Goal: Navigation & Orientation: Find specific page/section

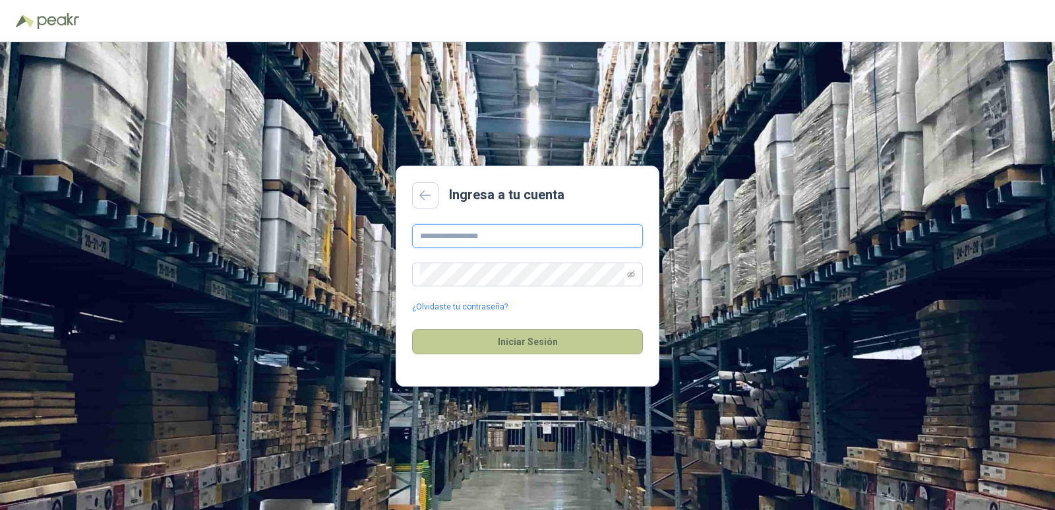
type input "**********"
click at [593, 352] on button "Iniciar Sesión" at bounding box center [527, 341] width 231 height 25
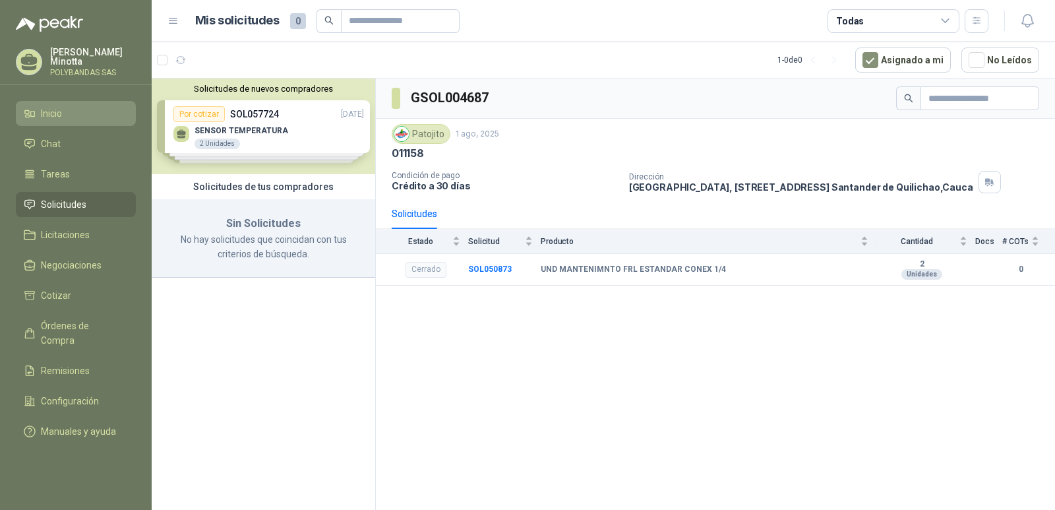
click at [54, 117] on span "Inicio" at bounding box center [51, 113] width 21 height 15
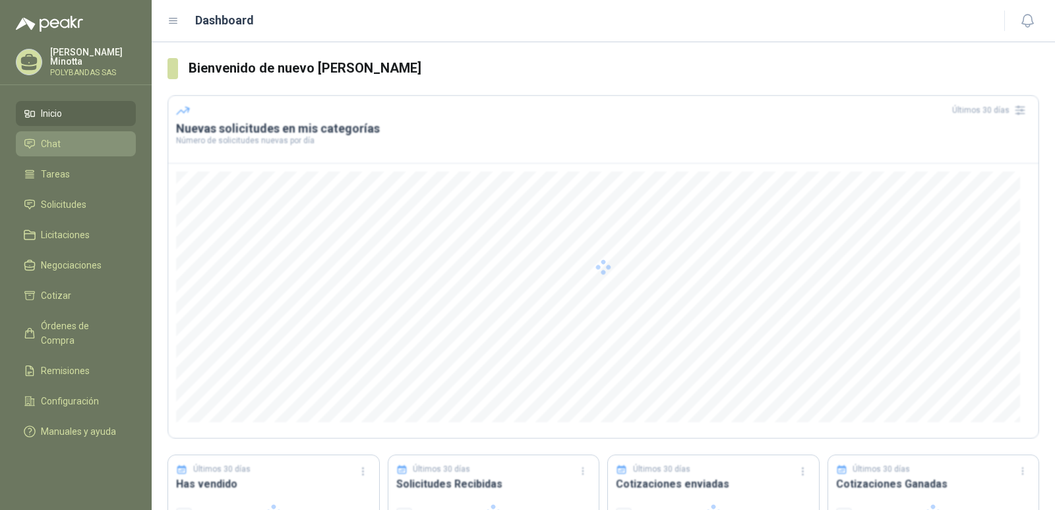
click at [54, 135] on link "Chat" at bounding box center [76, 143] width 120 height 25
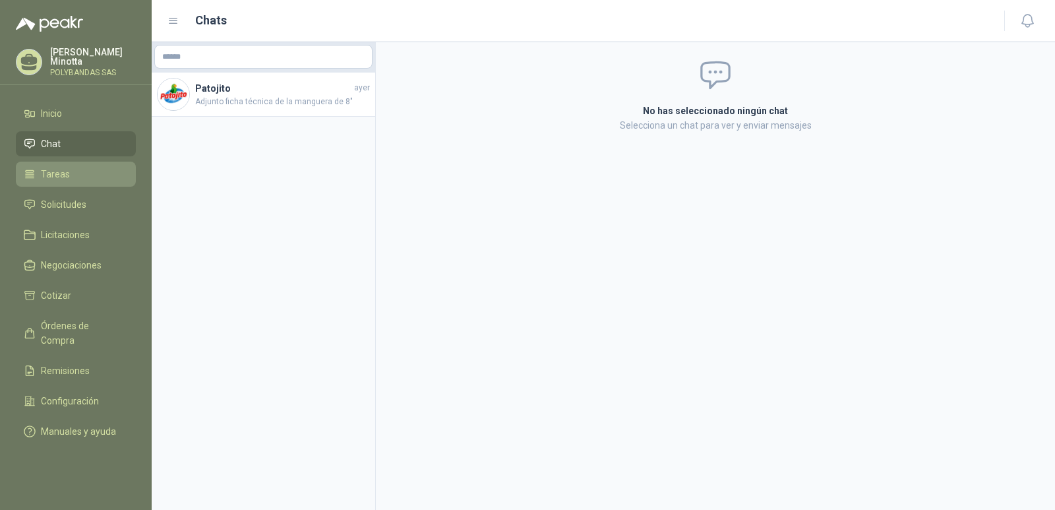
click at [57, 172] on span "Tareas" at bounding box center [55, 174] width 29 height 15
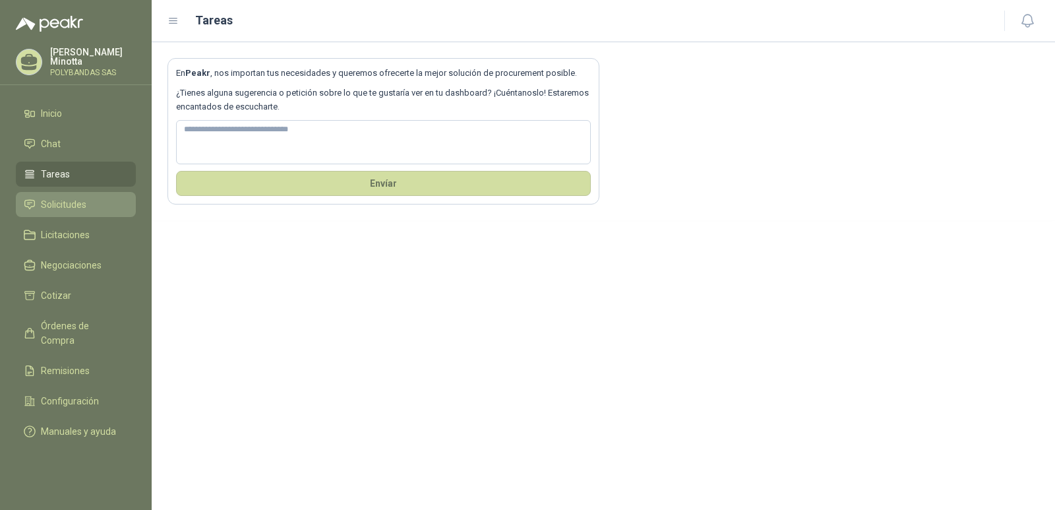
click at [65, 203] on span "Solicitudes" at bounding box center [64, 204] width 46 height 15
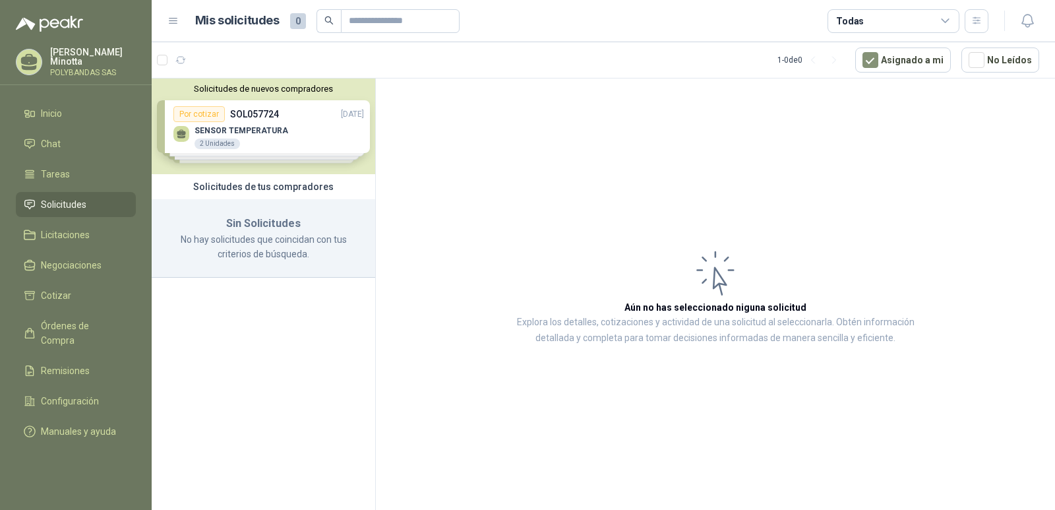
click at [224, 93] on button "Solicitudes de nuevos compradores" at bounding box center [263, 89] width 213 height 10
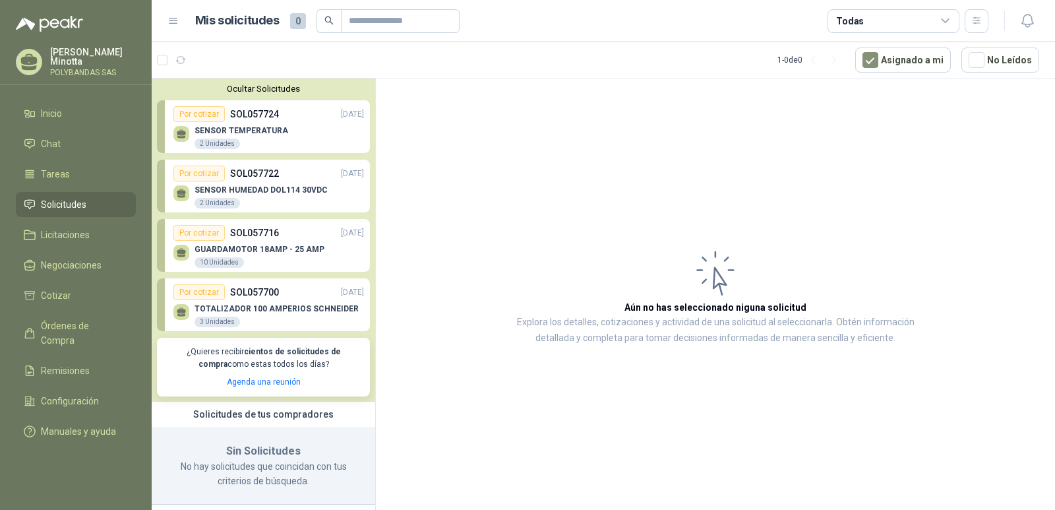
click at [224, 93] on button "Ocultar Solicitudes" at bounding box center [263, 89] width 213 height 10
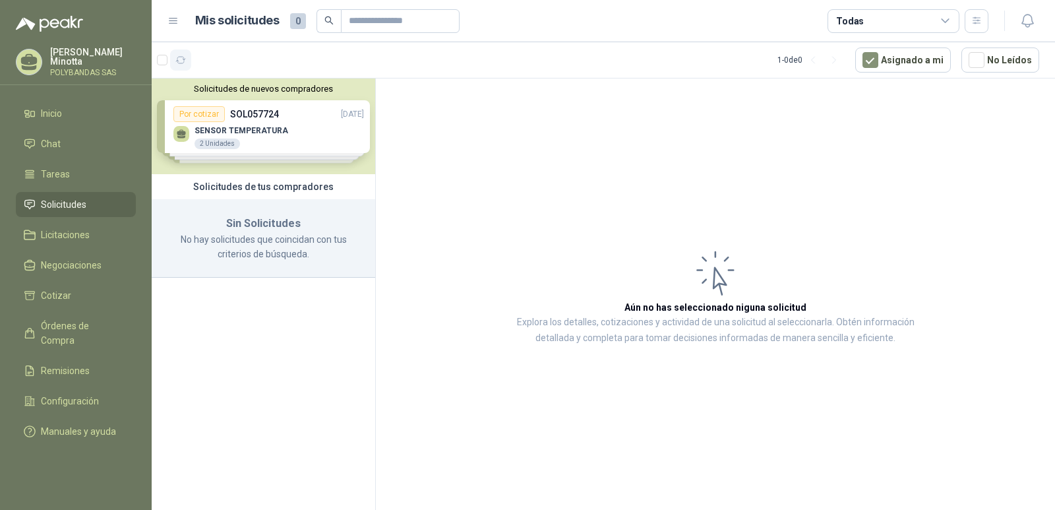
click at [187, 63] on button "button" at bounding box center [180, 59] width 21 height 21
click at [106, 63] on p "[PERSON_NAME]" at bounding box center [93, 56] width 86 height 18
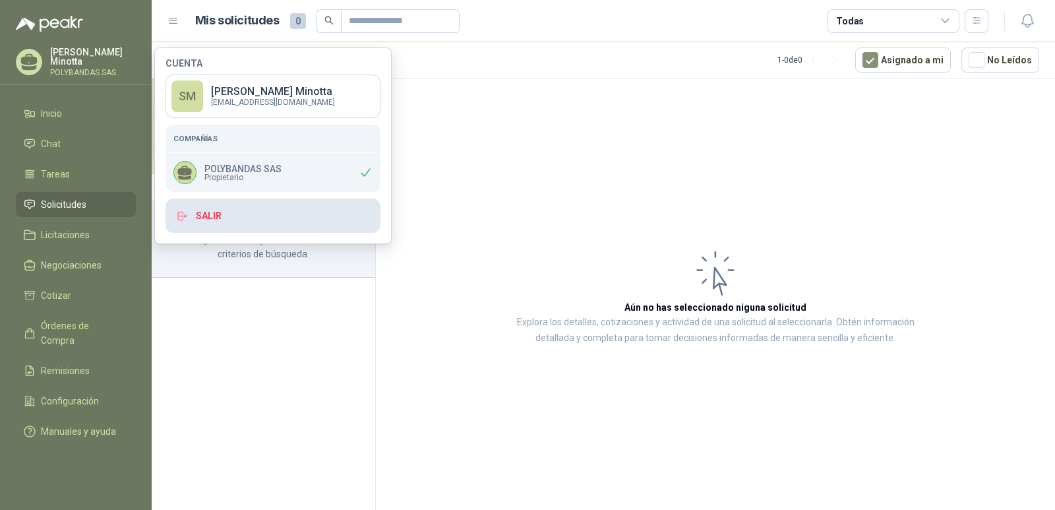
click at [228, 220] on button "Salir" at bounding box center [273, 216] width 215 height 34
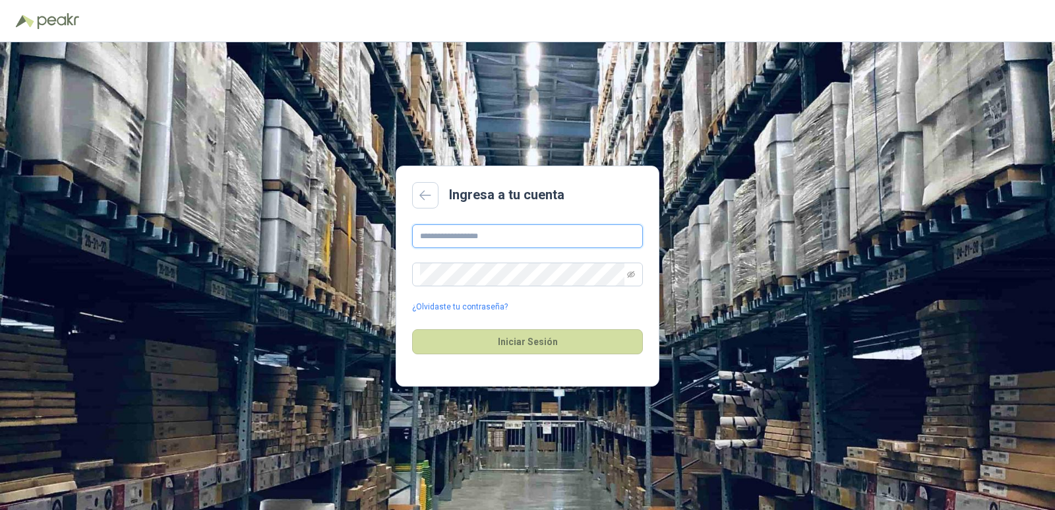
type input "**********"
